Goal: Task Accomplishment & Management: Use online tool/utility

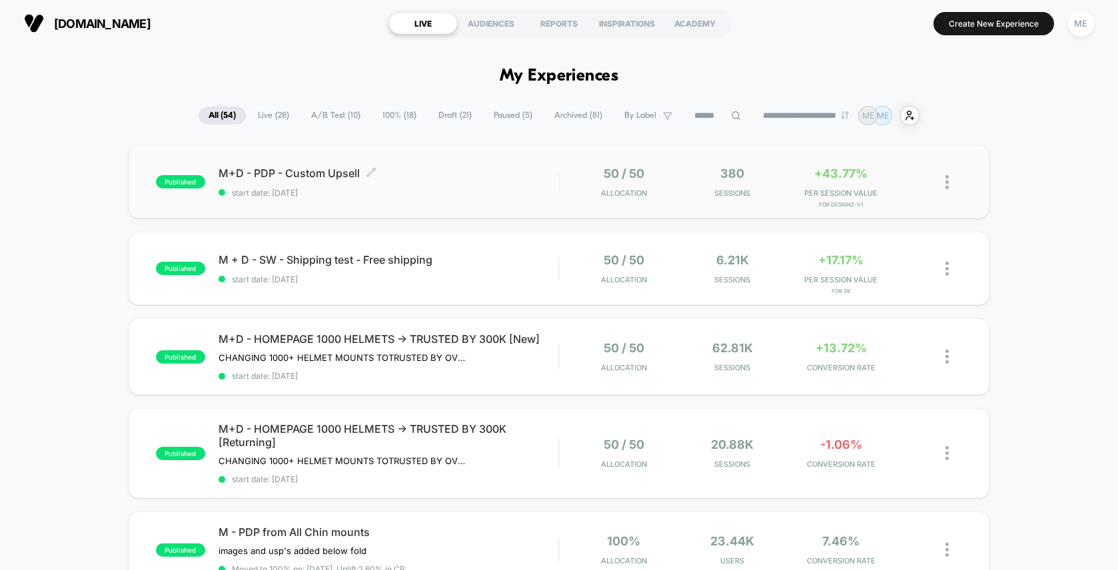
click at [536, 196] on span "start date: [DATE]" at bounding box center [389, 193] width 340 height 10
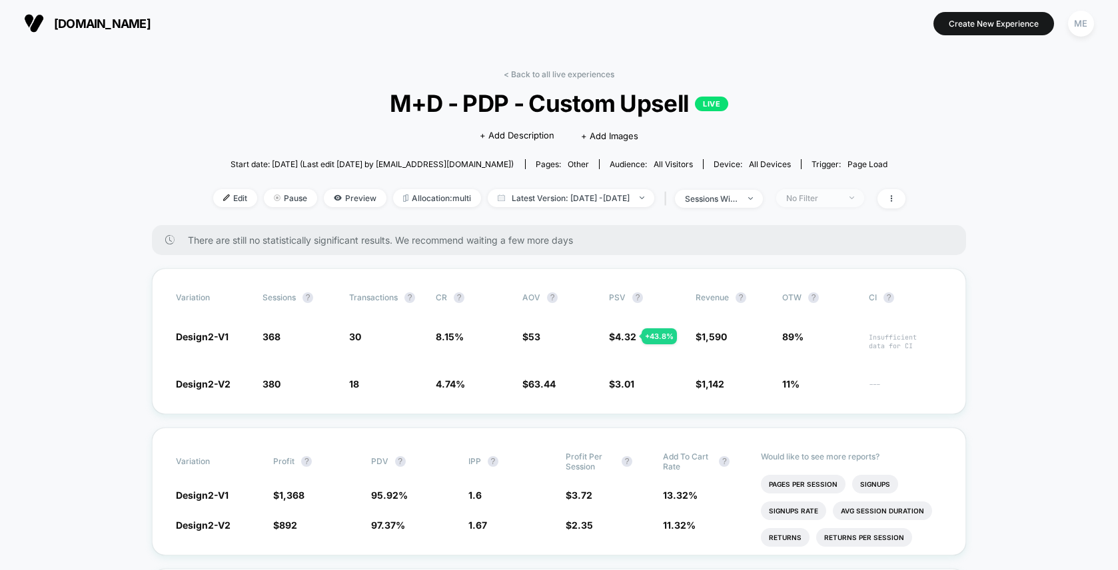
click at [831, 194] on div "No Filter" at bounding box center [812, 198] width 53 height 10
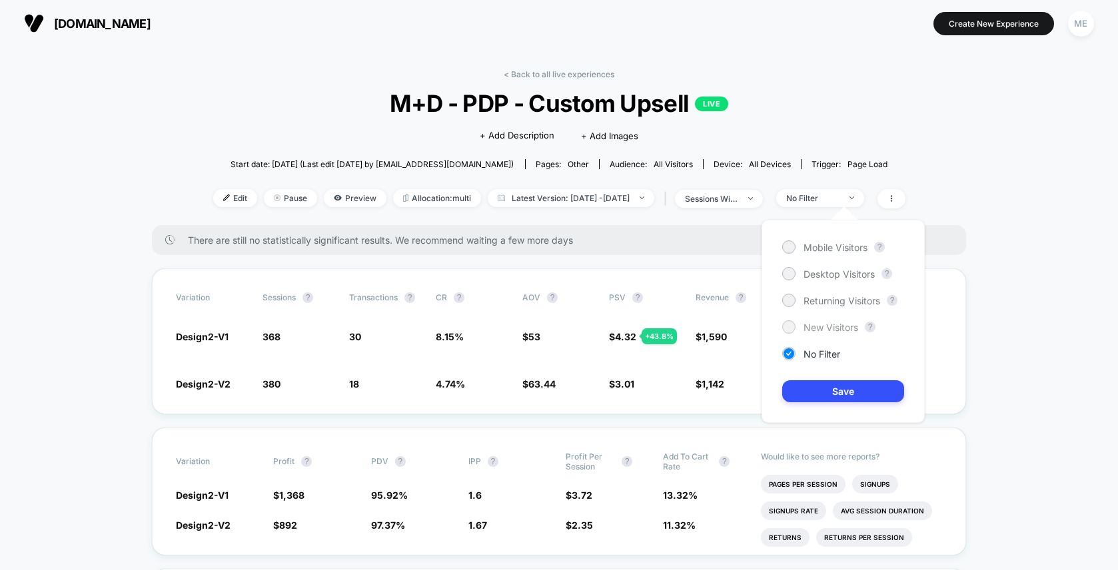
click at [822, 326] on span "New Visitors" at bounding box center [831, 327] width 55 height 11
click at [833, 389] on button "Save" at bounding box center [843, 391] width 122 height 22
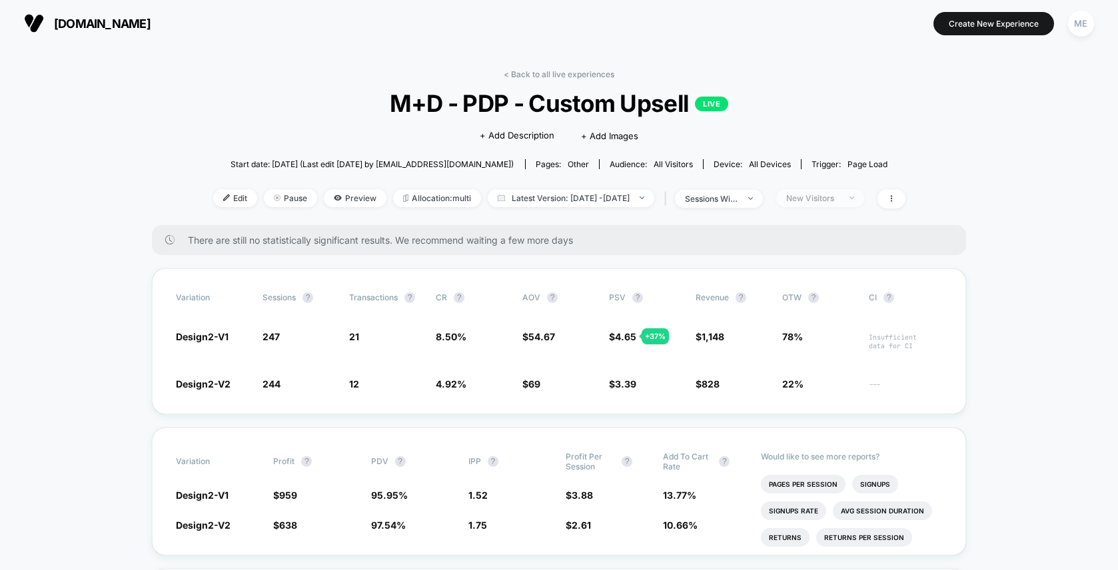
click at [840, 194] on div "New Visitors" at bounding box center [812, 198] width 53 height 10
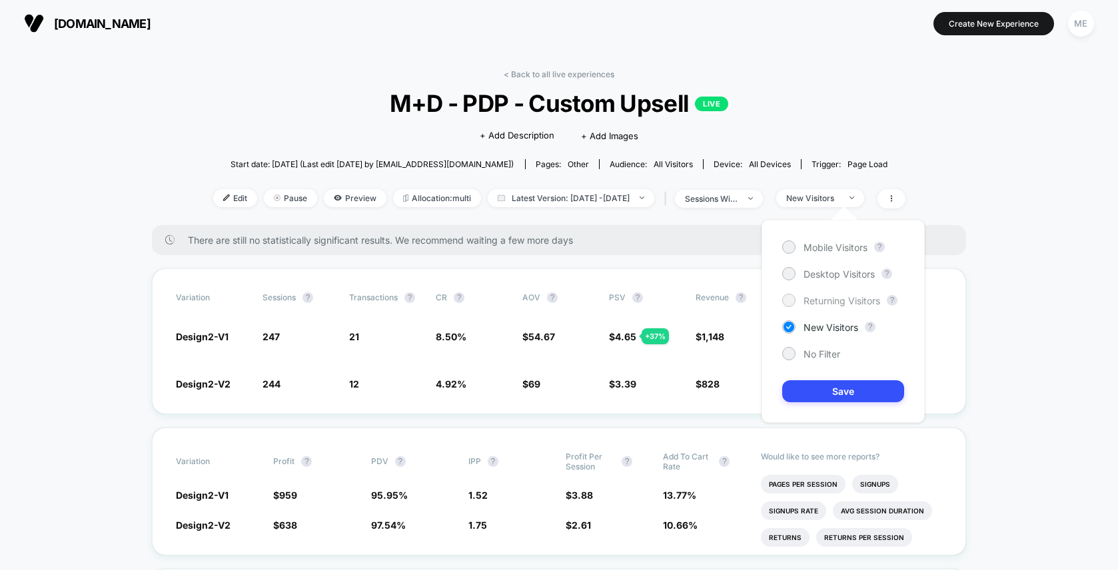
click at [836, 300] on span "Returning Visitors" at bounding box center [842, 300] width 77 height 11
click at [840, 388] on button "Save" at bounding box center [843, 391] width 122 height 22
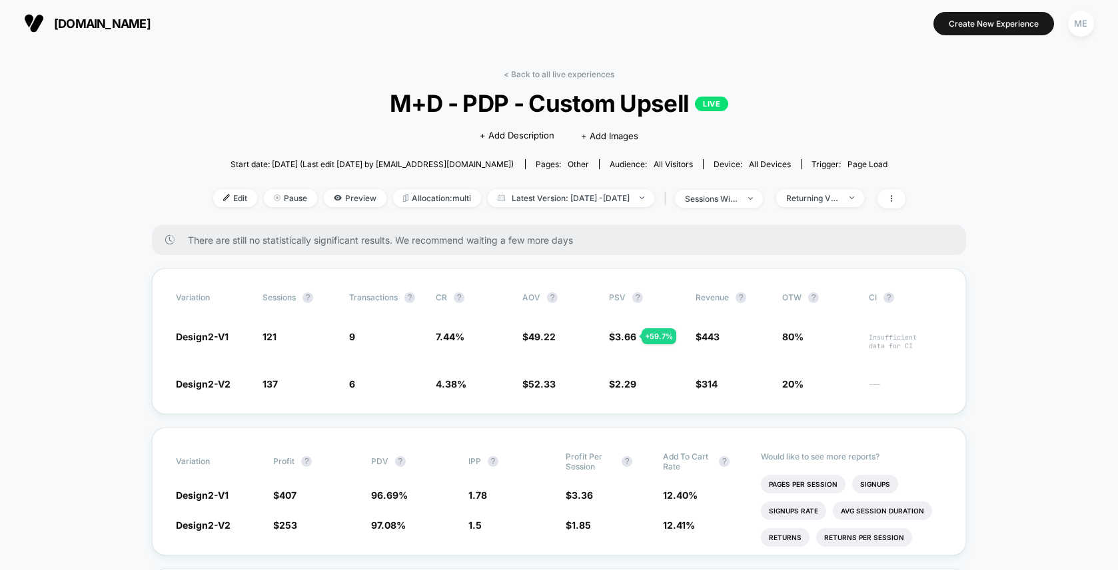
click at [832, 208] on div "< Back to all live experiences M+D - PDP - Custom Upsell LIVE Click to edit exp…" at bounding box center [559, 147] width 692 height 156
click at [833, 201] on div "Returning Visitors" at bounding box center [812, 198] width 53 height 10
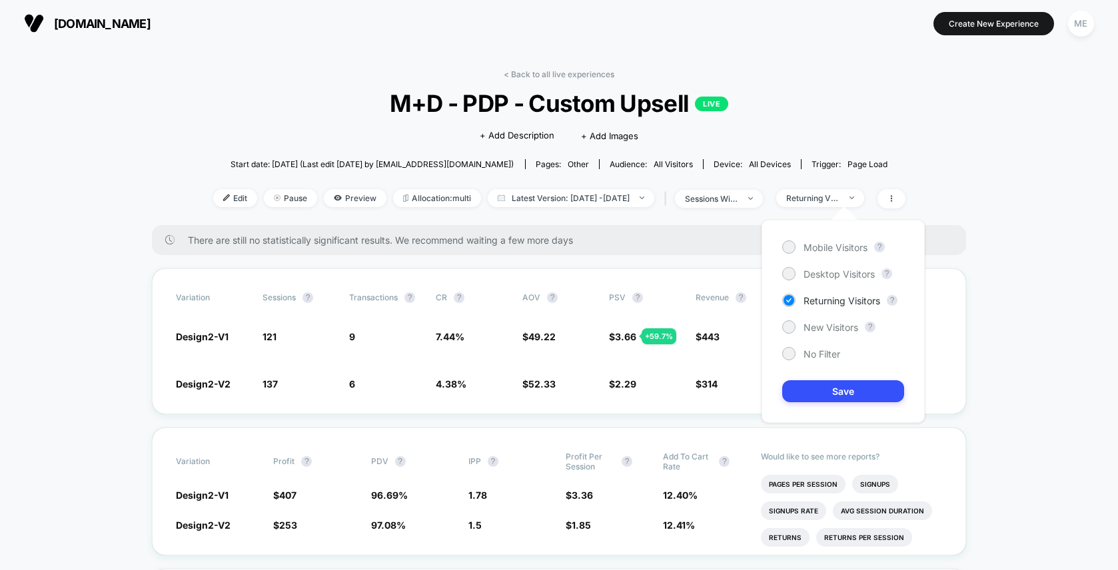
click at [817, 239] on div "Mobile Visitors ? Desktop Visitors ? Returning Visitors ? New Visitors ? No Fil…" at bounding box center [843, 321] width 163 height 203
click at [817, 246] on span "Mobile Visitors" at bounding box center [836, 247] width 64 height 11
click at [842, 392] on button "Save" at bounding box center [843, 391] width 122 height 22
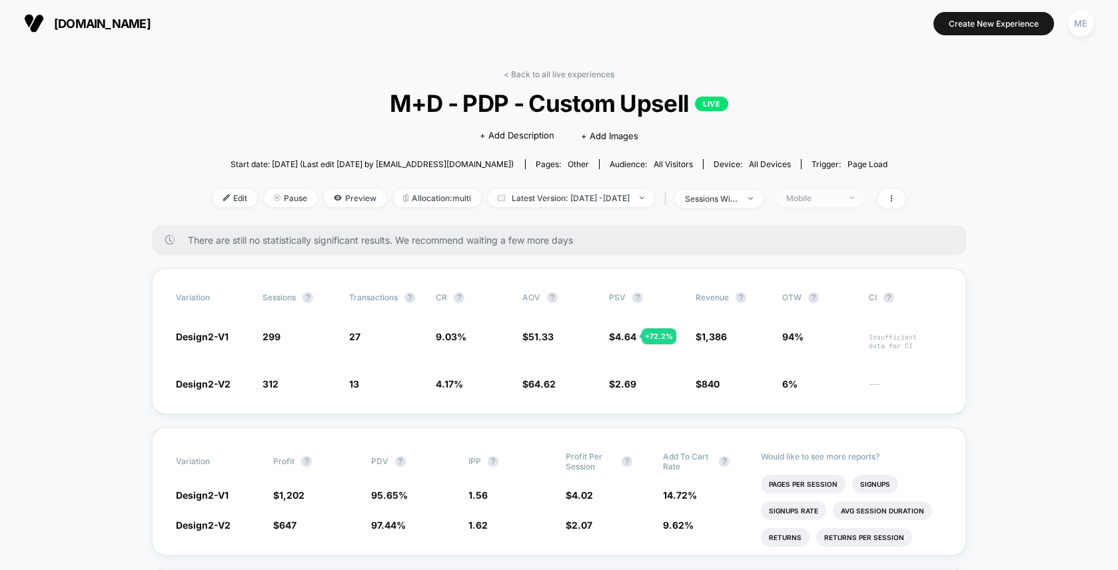
click at [832, 189] on span "Mobile" at bounding box center [820, 198] width 88 height 18
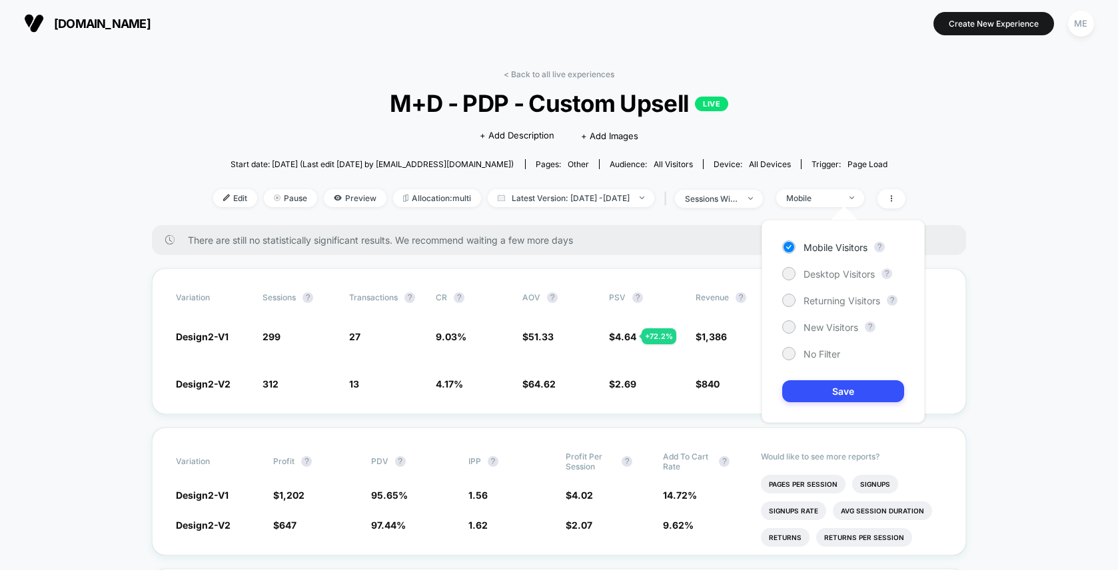
click at [832, 284] on div "Mobile Visitors ? Desktop Visitors ? Returning Visitors ? New Visitors ? No Fil…" at bounding box center [843, 321] width 163 height 203
click at [830, 276] on span "Desktop Visitors" at bounding box center [839, 274] width 71 height 11
click at [846, 394] on button "Save" at bounding box center [843, 391] width 122 height 22
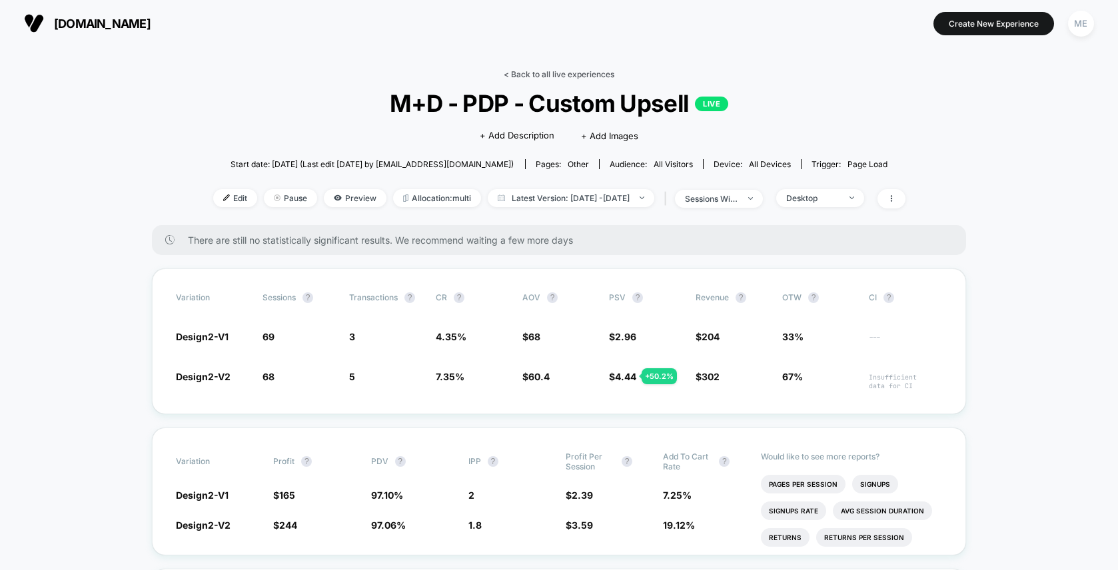
click at [531, 74] on link "< Back to all live experiences" at bounding box center [559, 74] width 111 height 10
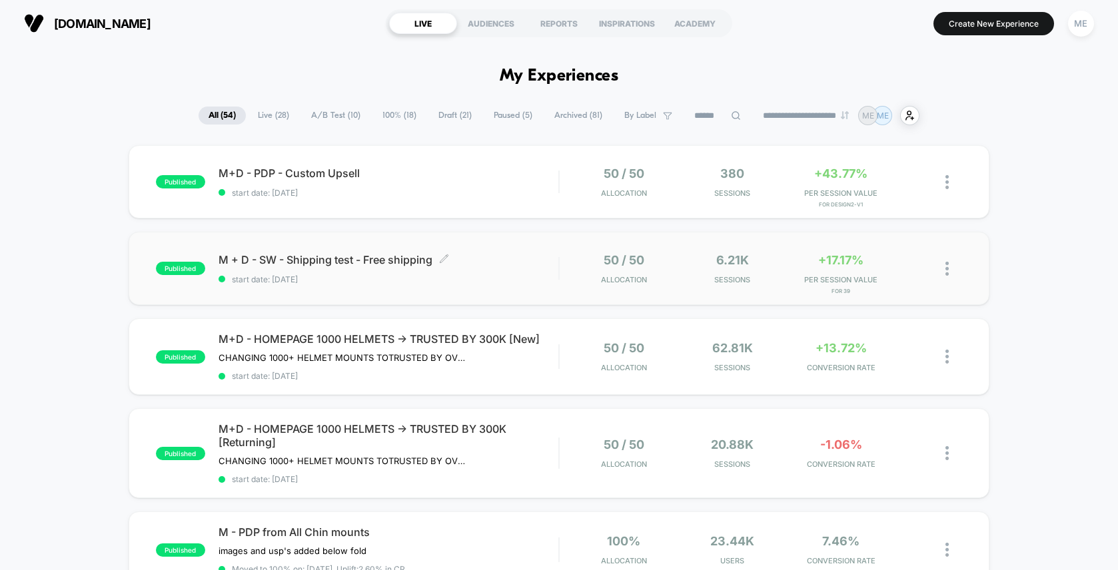
click at [477, 254] on span "M + D - SW - Shipping test - Free shipping Click to edit experience details" at bounding box center [389, 259] width 340 height 13
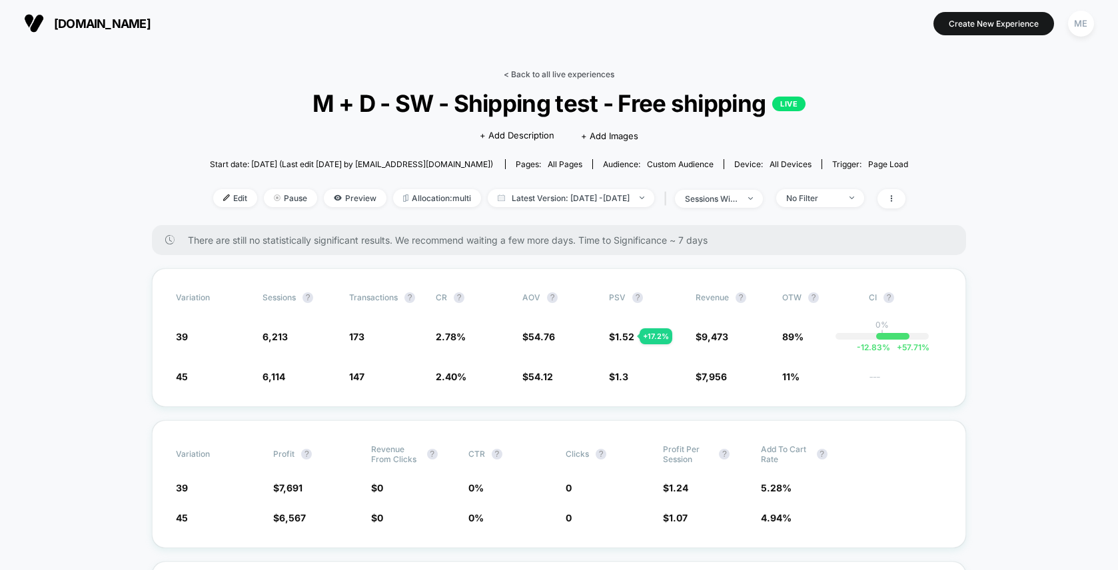
click at [550, 71] on link "< Back to all live experiences" at bounding box center [559, 74] width 111 height 10
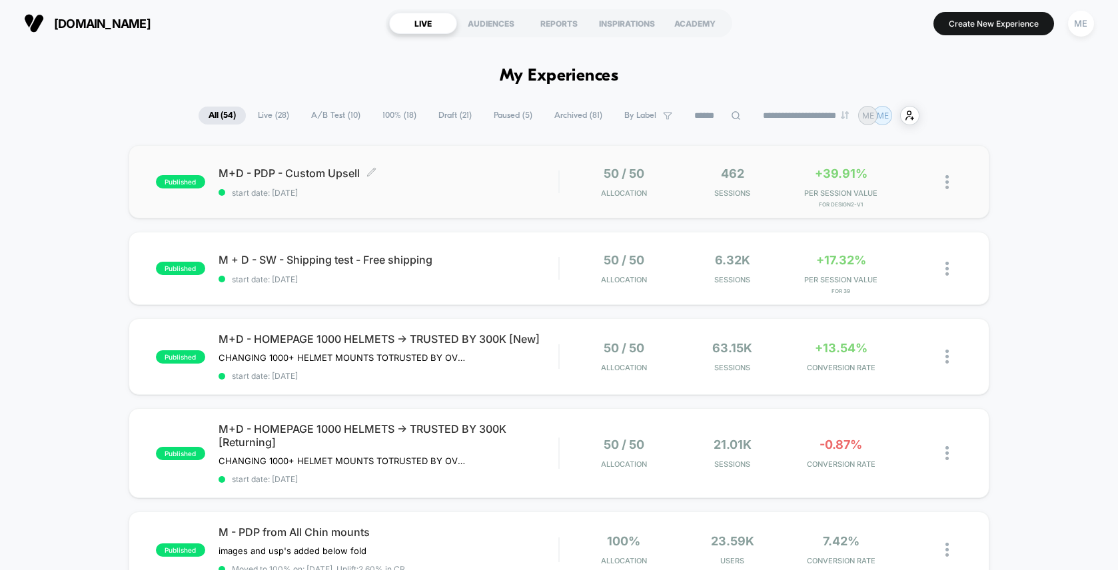
click at [477, 176] on span "M+D - PDP - Custom Upsell Click to edit experience details" at bounding box center [389, 173] width 340 height 13
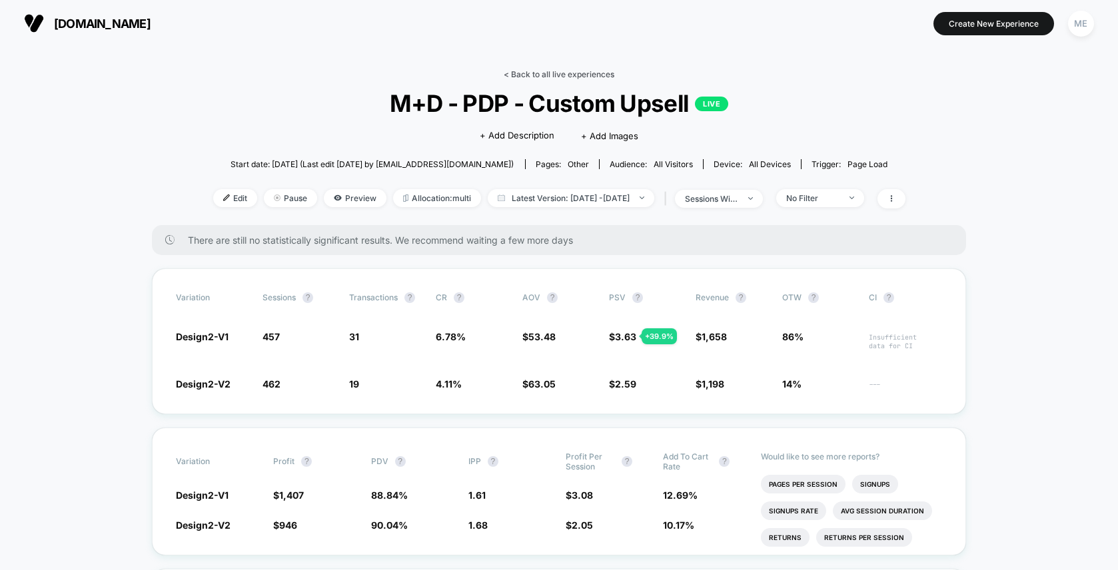
click at [551, 76] on link "< Back to all live experiences" at bounding box center [559, 74] width 111 height 10
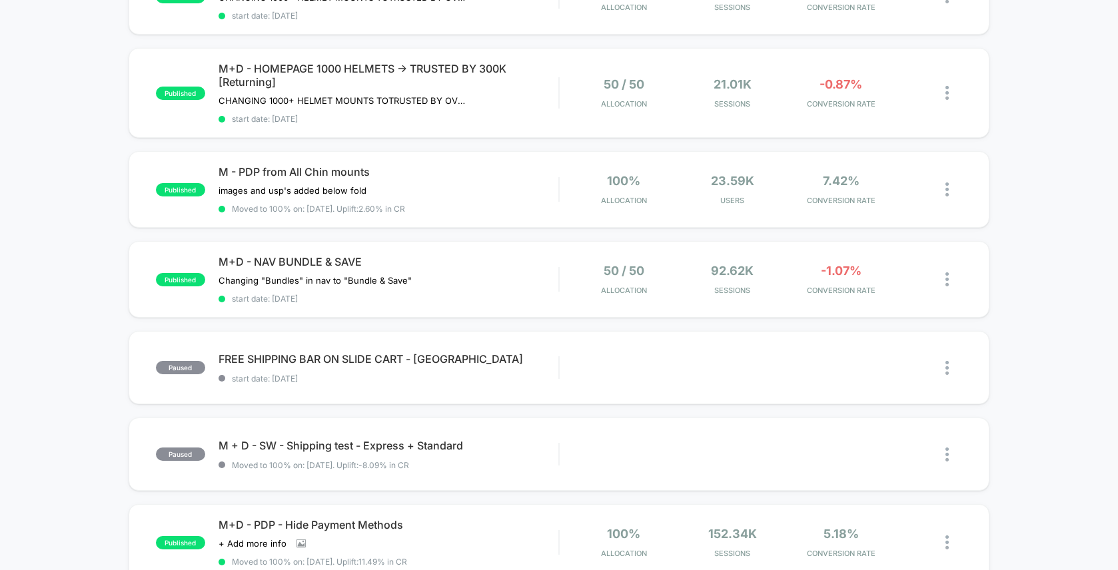
scroll to position [361, 0]
